Goal: Transaction & Acquisition: Subscribe to service/newsletter

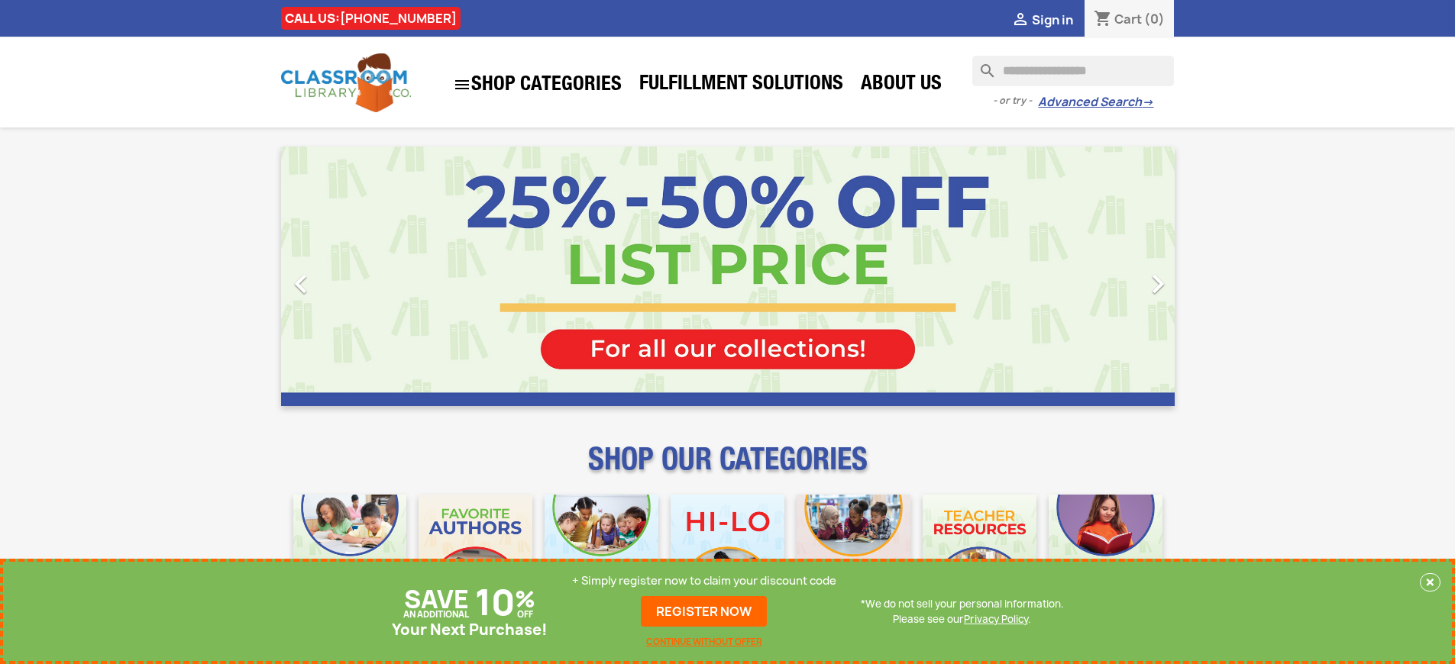
click at [704, 581] on p "+ Simply register now to claim your discount code" at bounding box center [704, 581] width 264 height 15
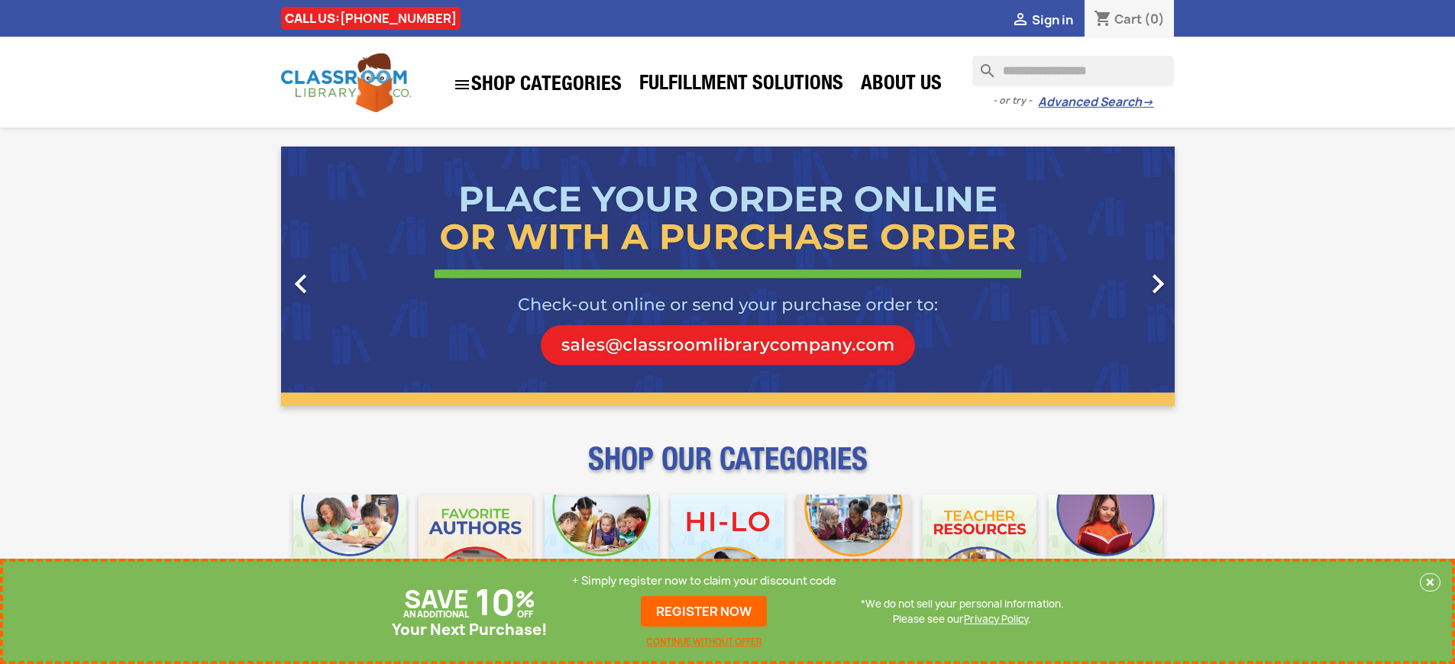
click at [704, 581] on p "+ Simply register now to claim your discount code" at bounding box center [704, 581] width 264 height 15
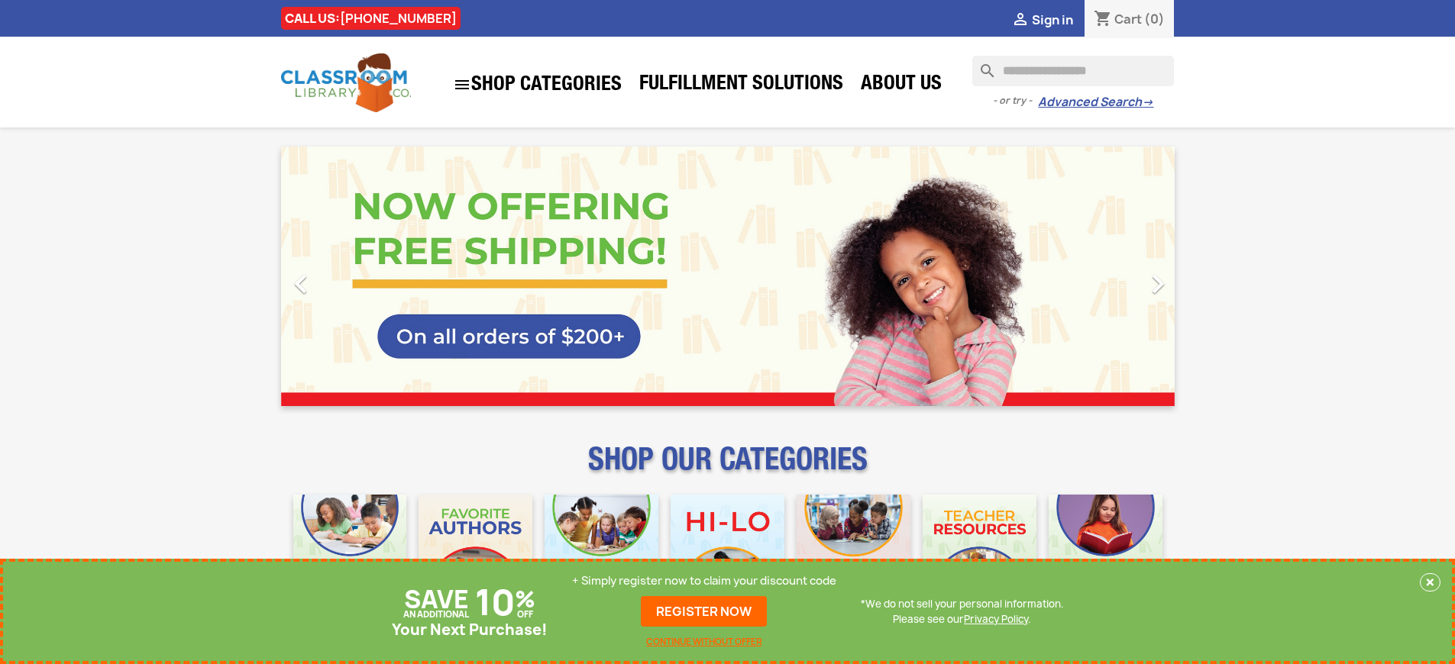
click at [704, 581] on p "+ Simply register now to claim your discount code" at bounding box center [704, 581] width 264 height 15
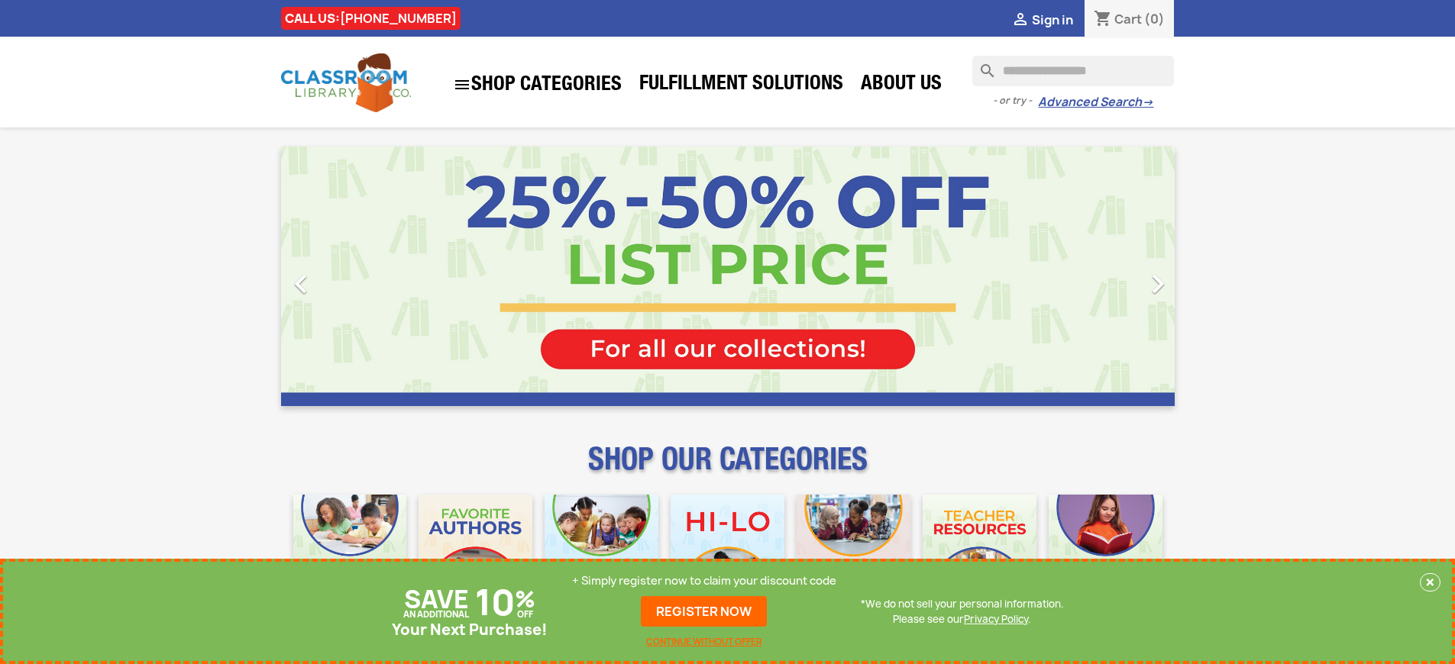
click at [704, 581] on p "+ Simply register now to claim your discount code" at bounding box center [704, 581] width 264 height 15
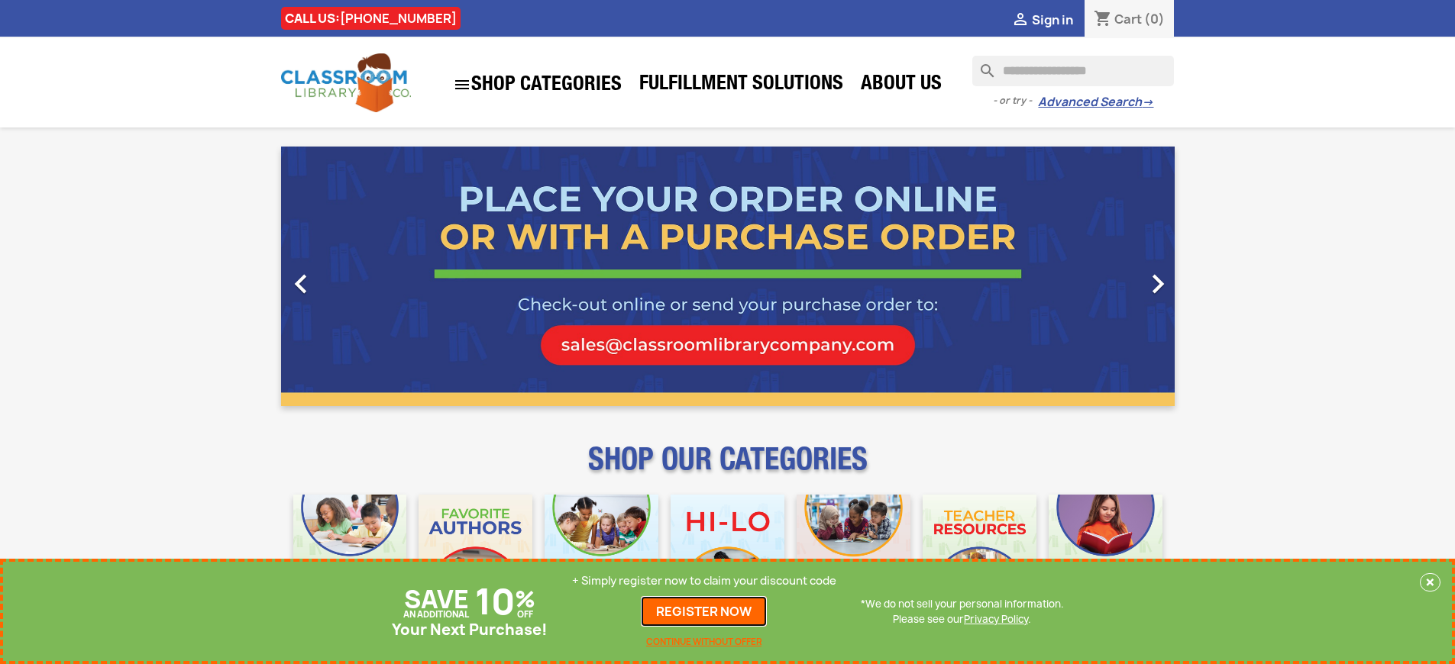
click at [704, 612] on link "REGISTER NOW" at bounding box center [704, 611] width 126 height 31
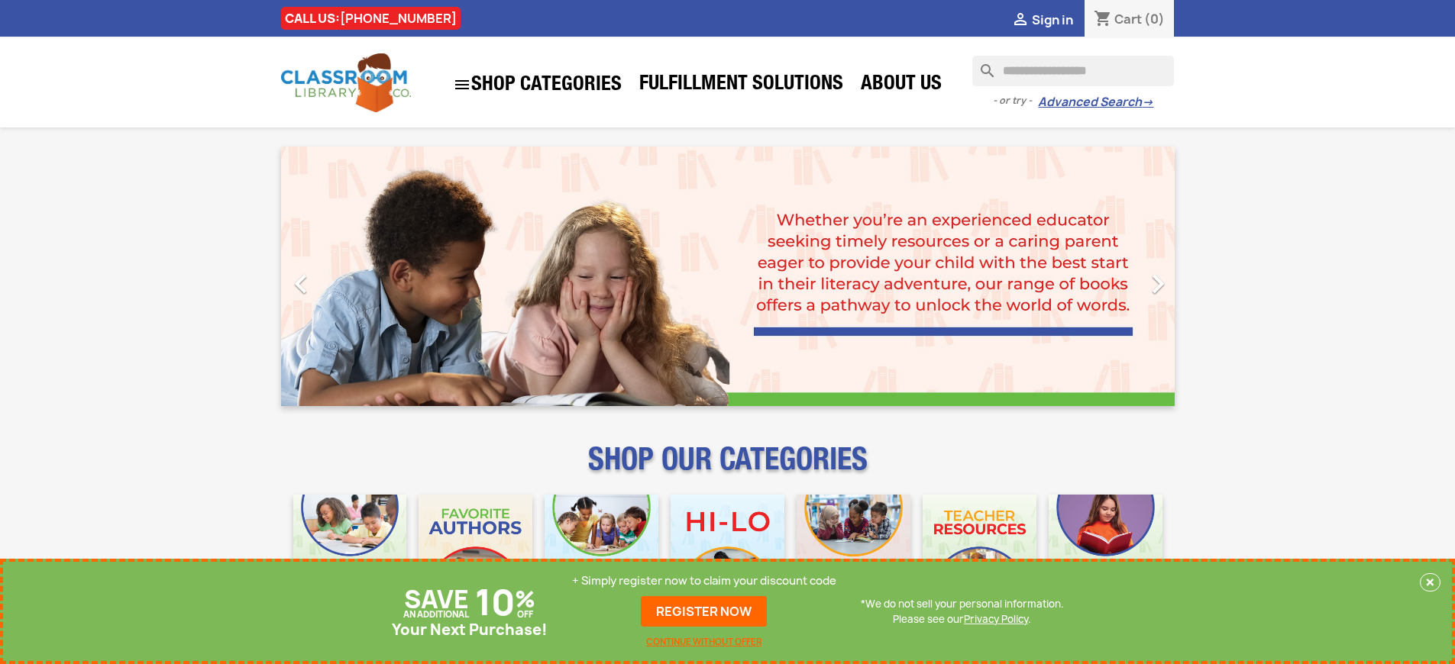
click at [704, 581] on p "+ Simply register now to claim your discount code" at bounding box center [704, 581] width 264 height 15
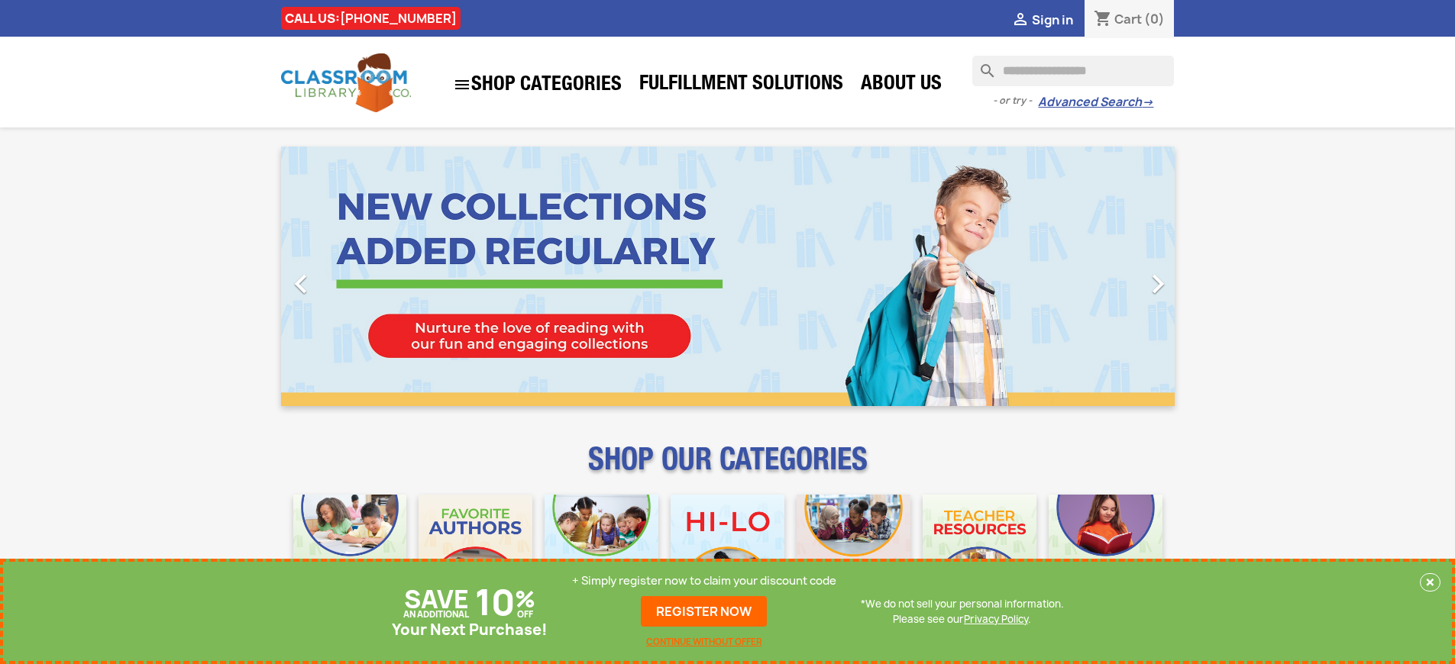
click at [704, 581] on p "+ Simply register now to claim your discount code" at bounding box center [704, 581] width 264 height 15
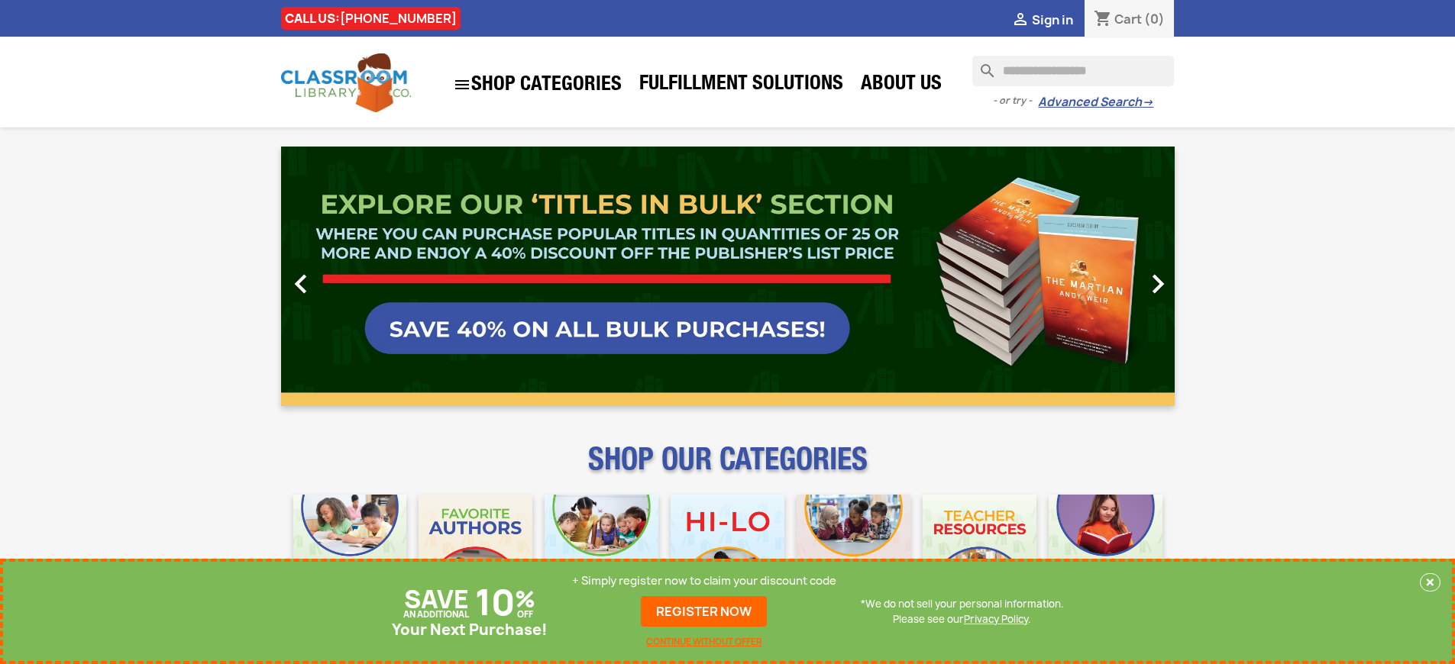
click at [704, 581] on p "+ Simply register now to claim your discount code" at bounding box center [704, 581] width 264 height 15
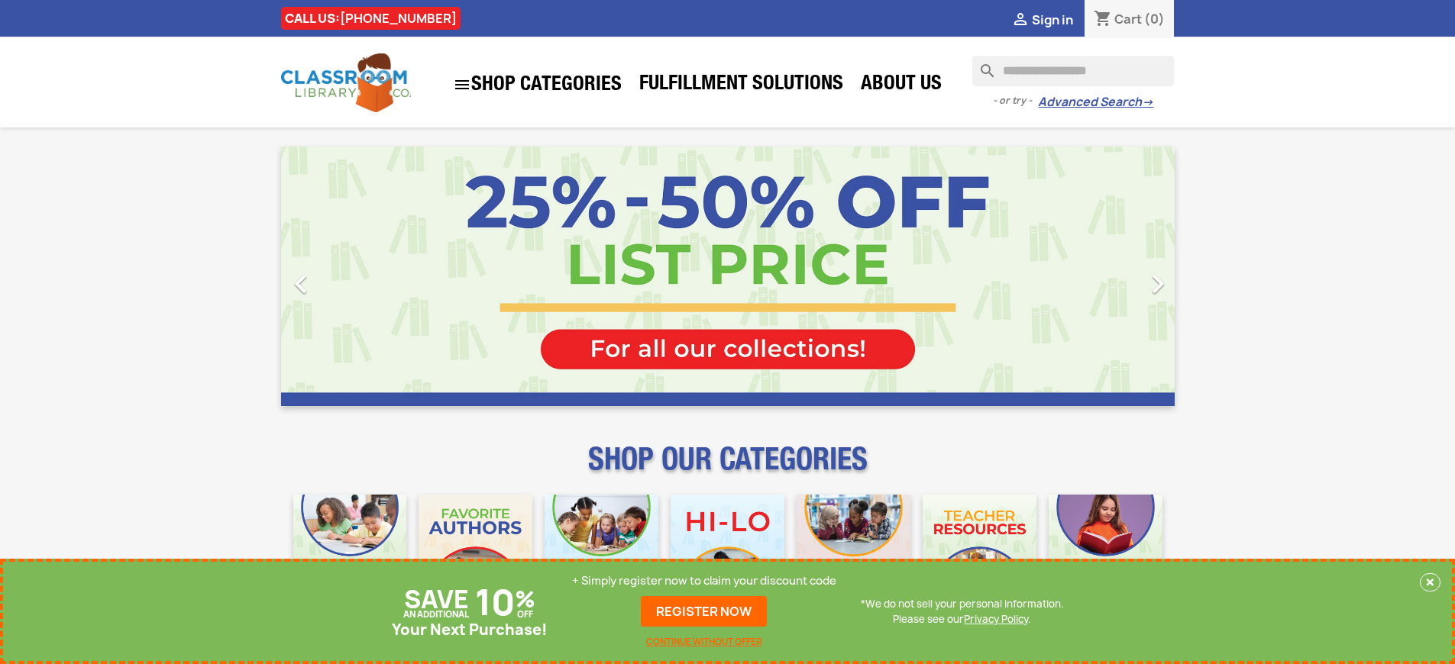
click at [704, 581] on p "+ Simply register now to claim your discount code" at bounding box center [704, 581] width 264 height 15
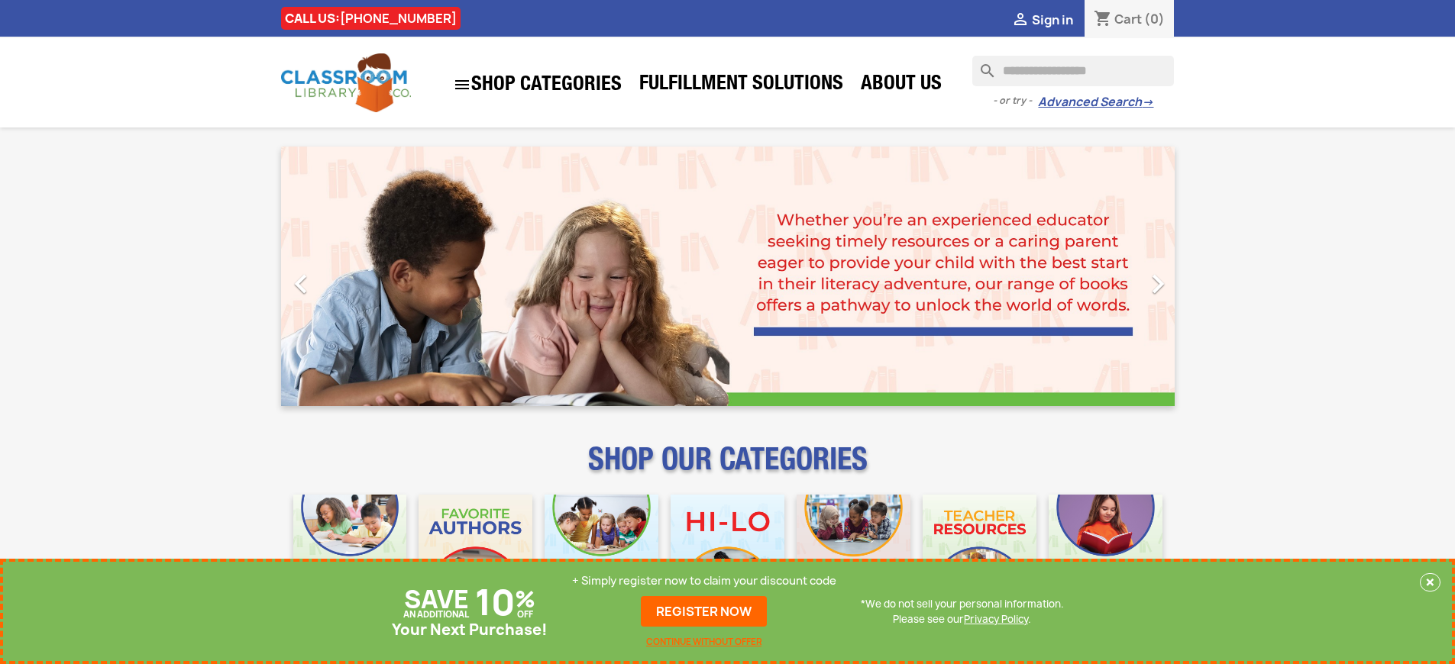
click at [704, 581] on p "+ Simply register now to claim your discount code" at bounding box center [704, 581] width 264 height 15
click at [704, 612] on link "REGISTER NOW" at bounding box center [704, 611] width 126 height 31
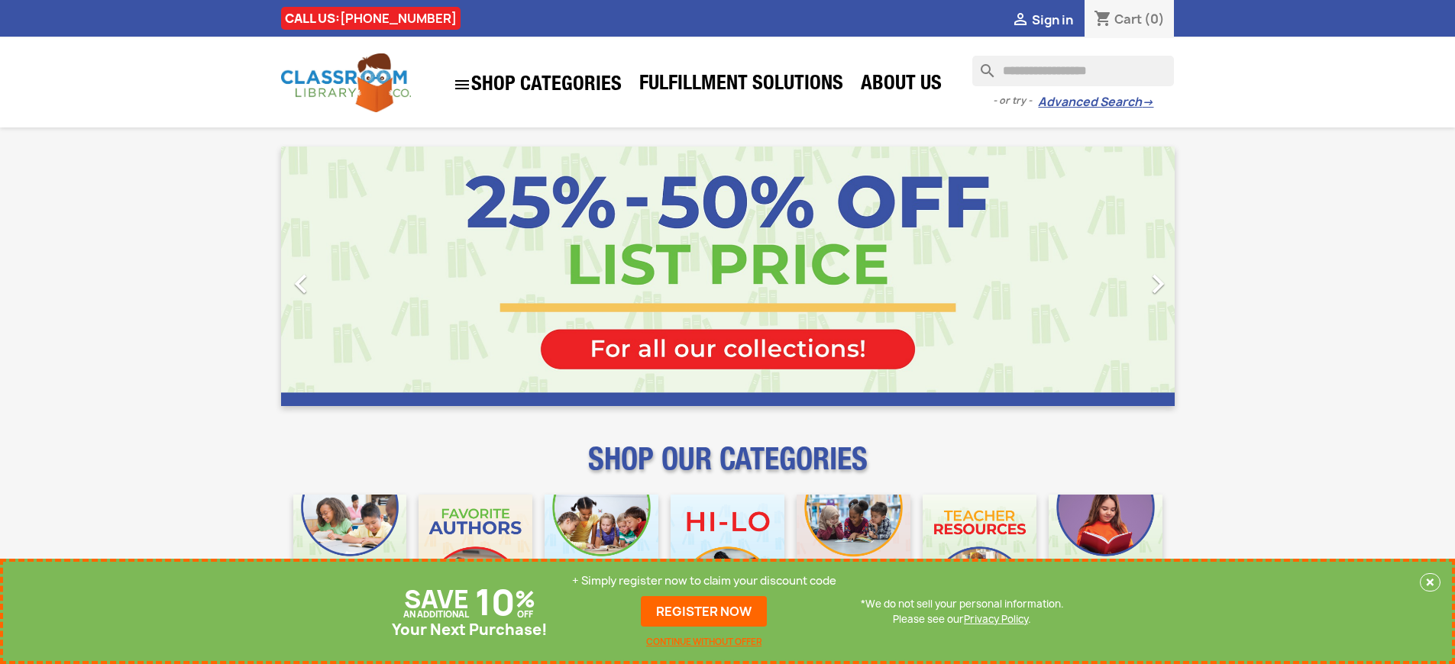
click at [704, 581] on p "+ Simply register now to claim your discount code" at bounding box center [704, 581] width 264 height 15
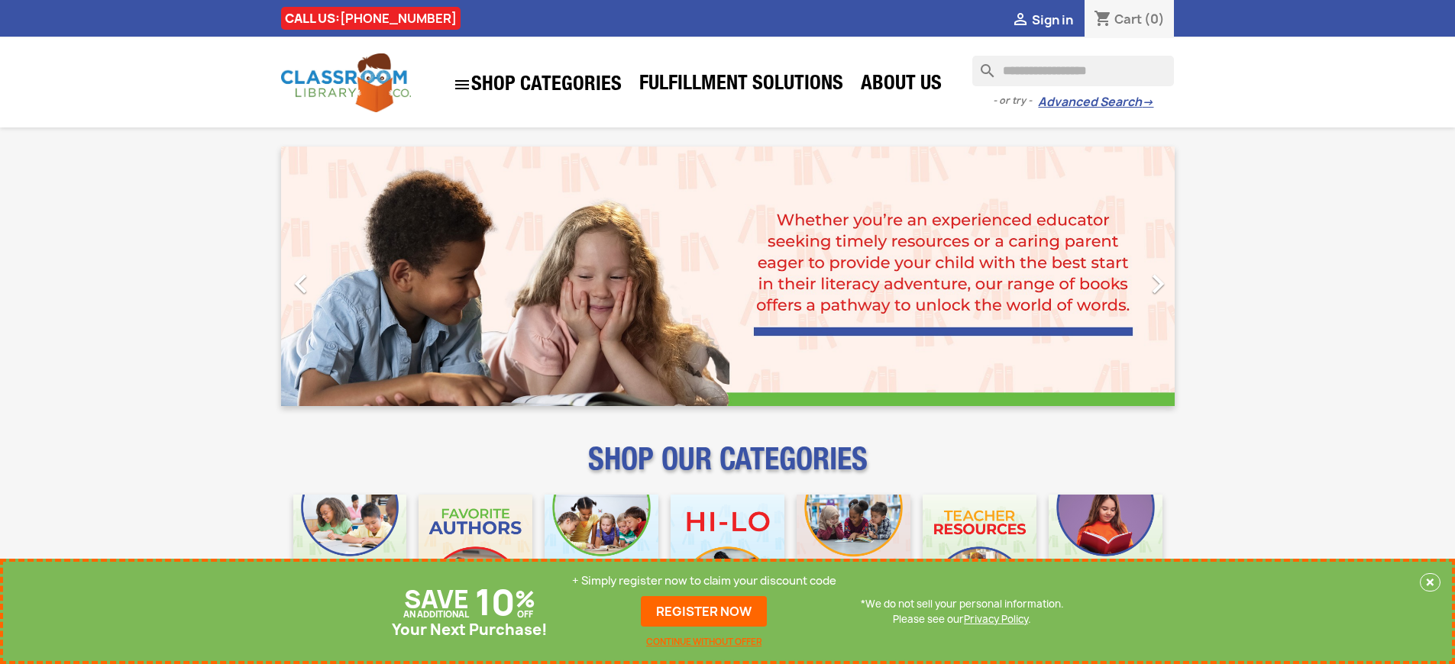
click at [704, 581] on p "+ Simply register now to claim your discount code" at bounding box center [704, 581] width 264 height 15
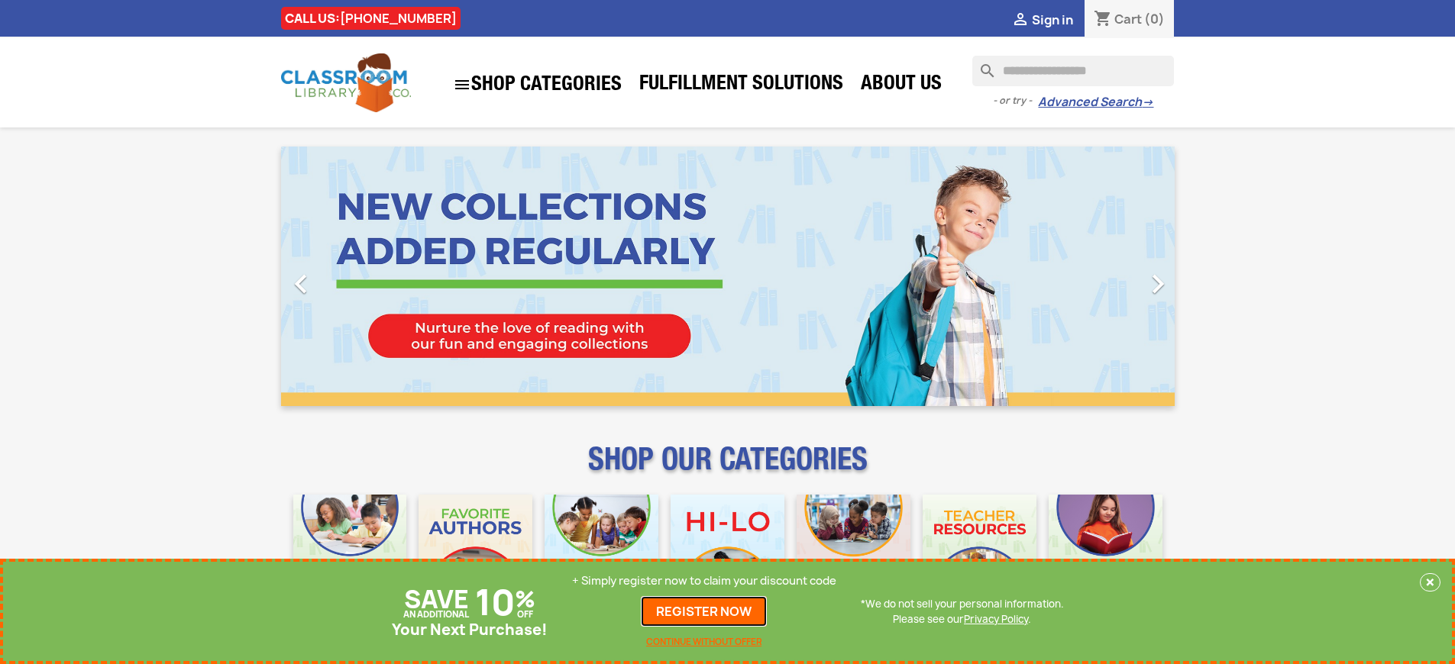
click at [704, 612] on link "REGISTER NOW" at bounding box center [704, 611] width 126 height 31
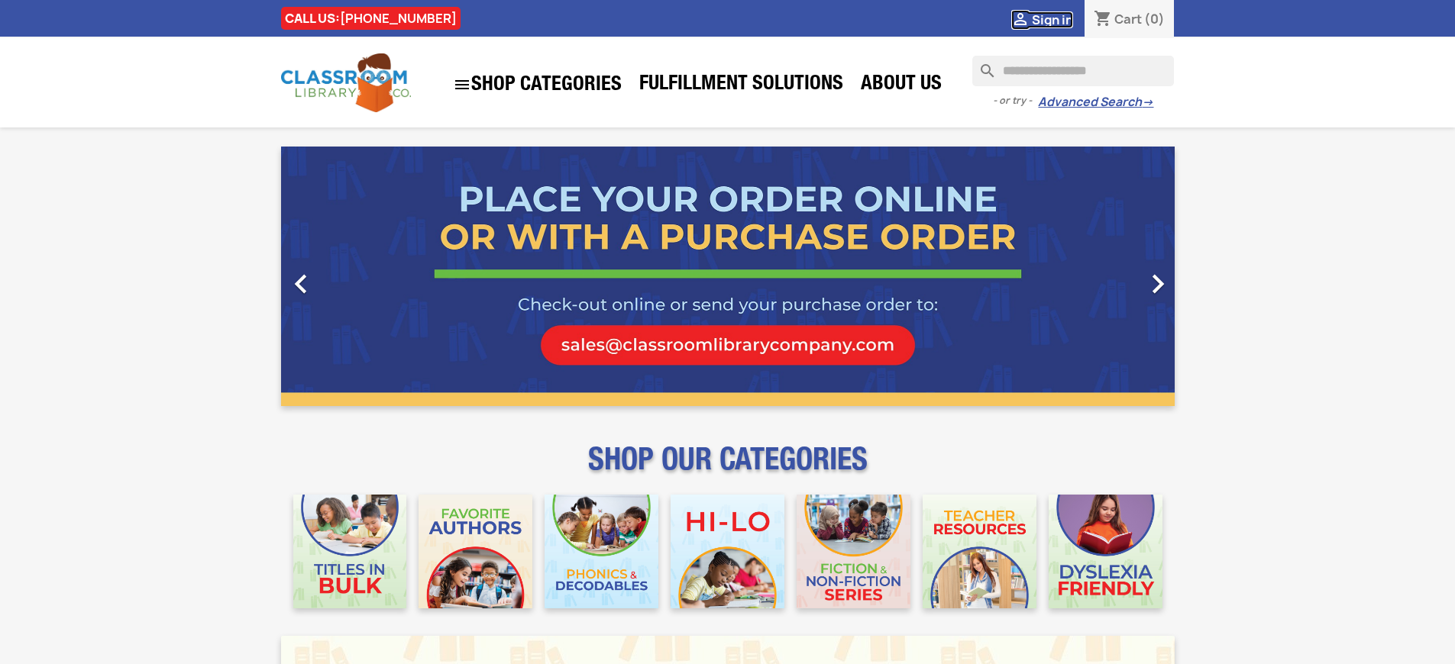
click at [1052, 19] on span "Sign in" at bounding box center [1052, 19] width 41 height 17
